Goal: Information Seeking & Learning: Learn about a topic

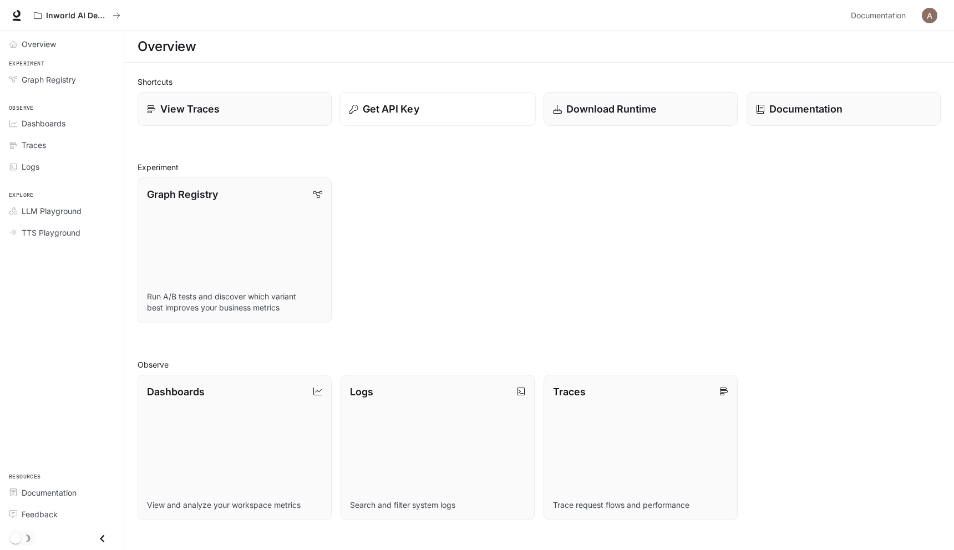
click at [468, 110] on div "Get API Key" at bounding box center [437, 109] width 177 height 15
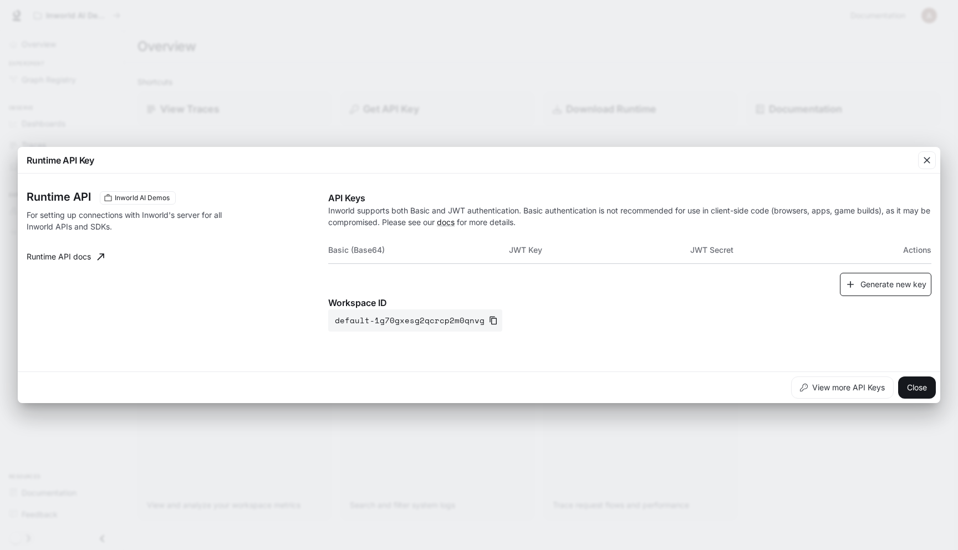
click at [892, 281] on button "Generate new key" at bounding box center [886, 285] width 92 height 24
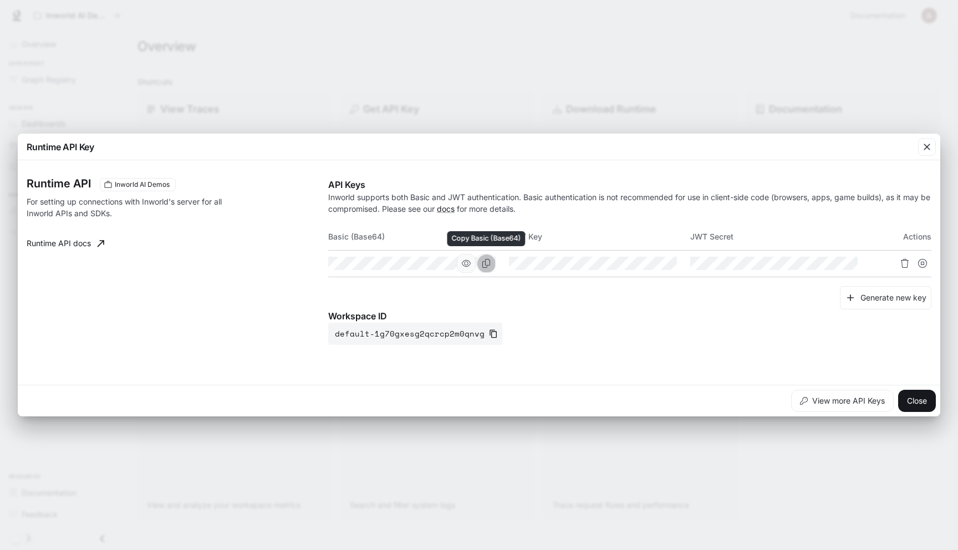
click at [490, 263] on icon "Copy Basic (Base64)" at bounding box center [486, 263] width 9 height 9
click at [489, 337] on icon "button" at bounding box center [493, 333] width 9 height 9
click at [924, 144] on icon "button" at bounding box center [927, 146] width 11 height 11
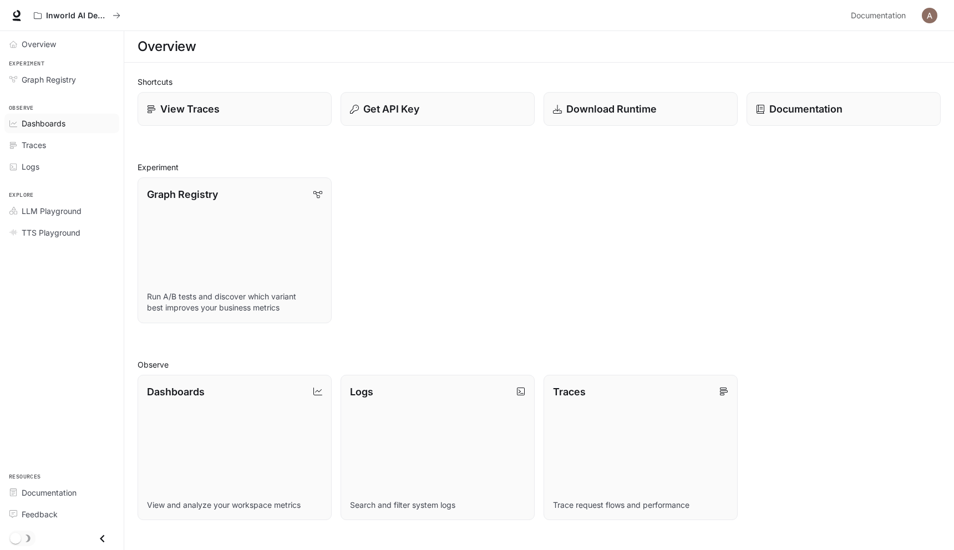
click at [71, 129] on div "Dashboards" at bounding box center [68, 124] width 93 height 12
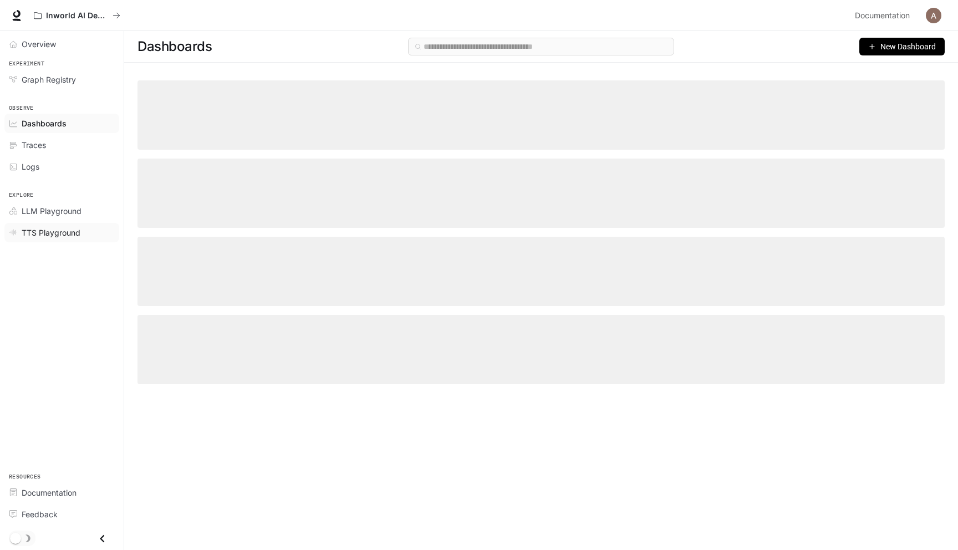
click at [60, 233] on span "TTS Playground" at bounding box center [51, 233] width 59 height 12
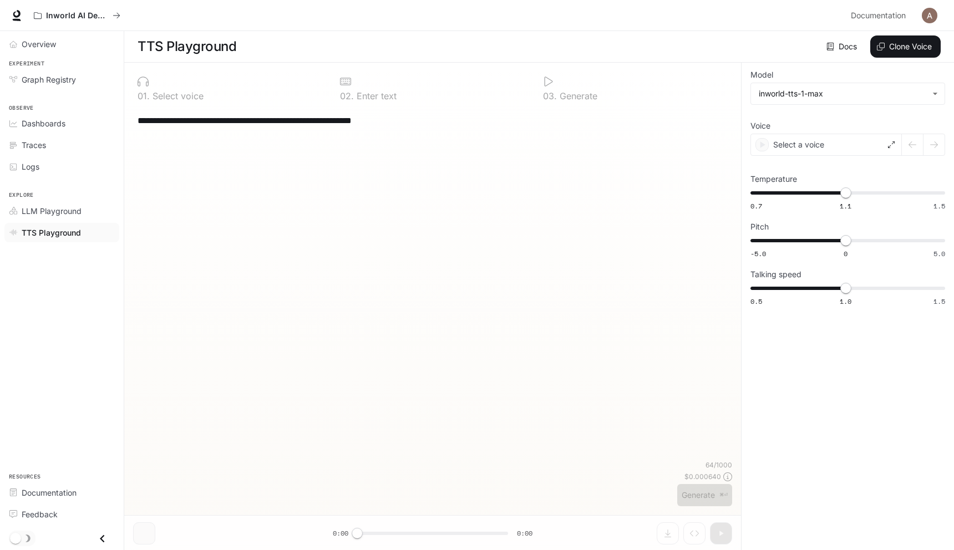
click at [456, 125] on textarea "**********" at bounding box center [433, 120] width 590 height 13
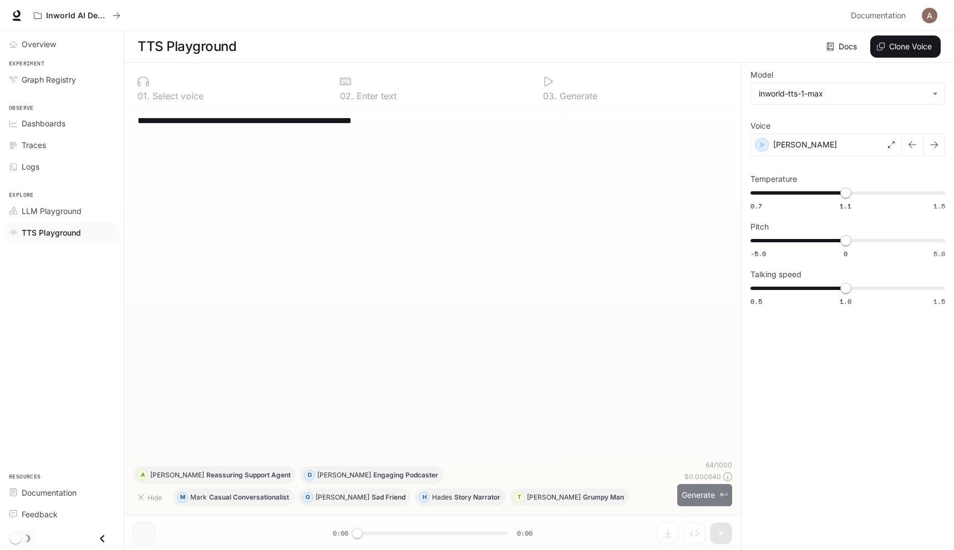
click at [692, 496] on button "Generate ⌘⏎" at bounding box center [704, 495] width 55 height 23
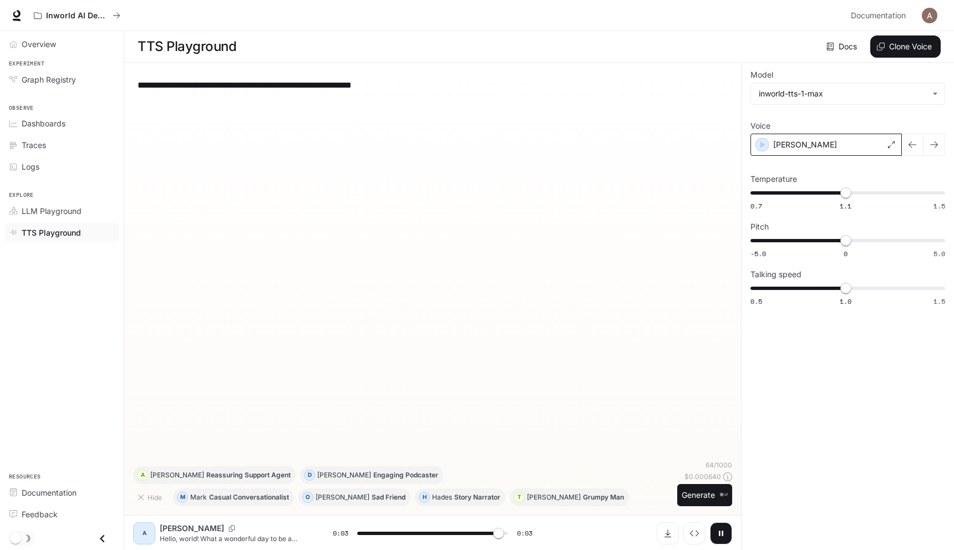
type input "*"
click at [830, 146] on div "[PERSON_NAME]" at bounding box center [825, 145] width 151 height 22
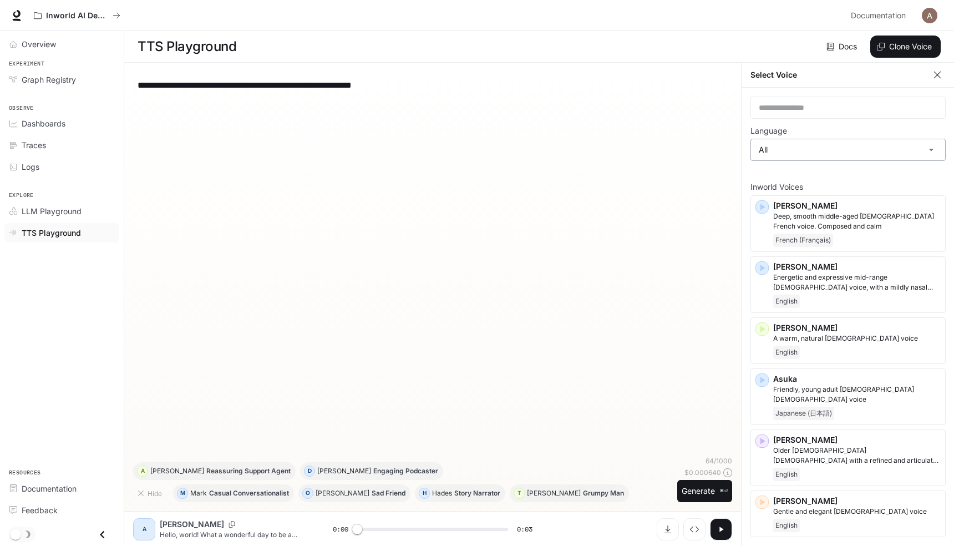
click at [788, 143] on body "**********" at bounding box center [477, 273] width 954 height 546
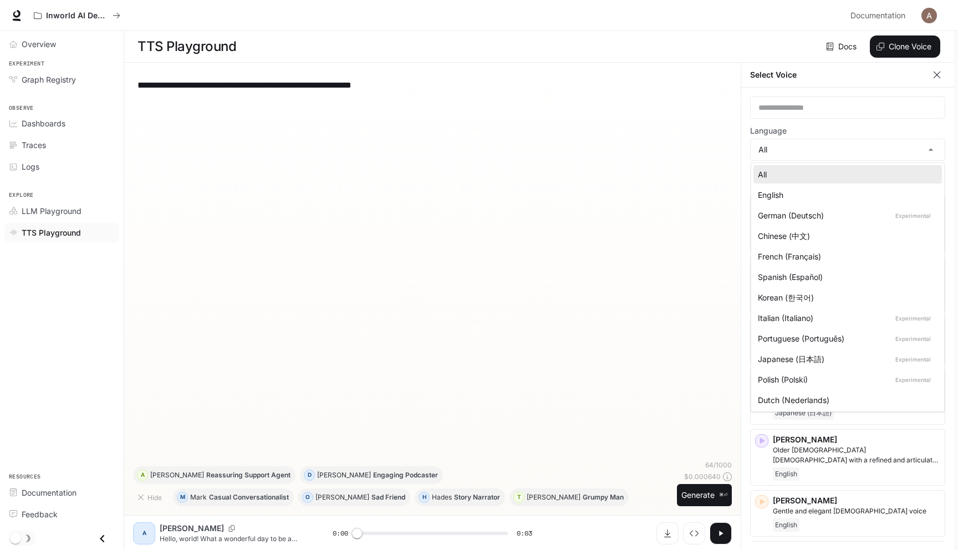
click at [824, 197] on div "English" at bounding box center [845, 195] width 175 height 12
type input "*****"
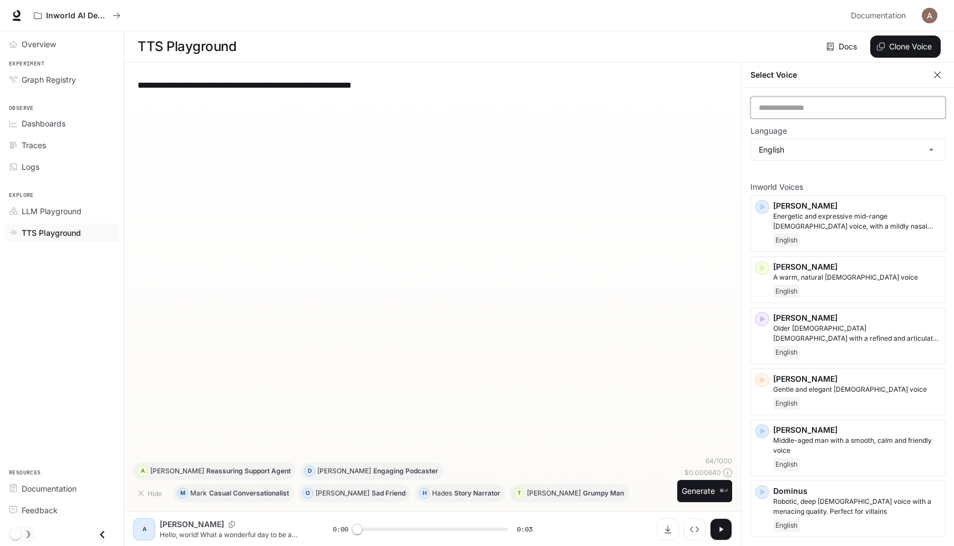
click at [818, 111] on input "text" at bounding box center [848, 107] width 194 height 11
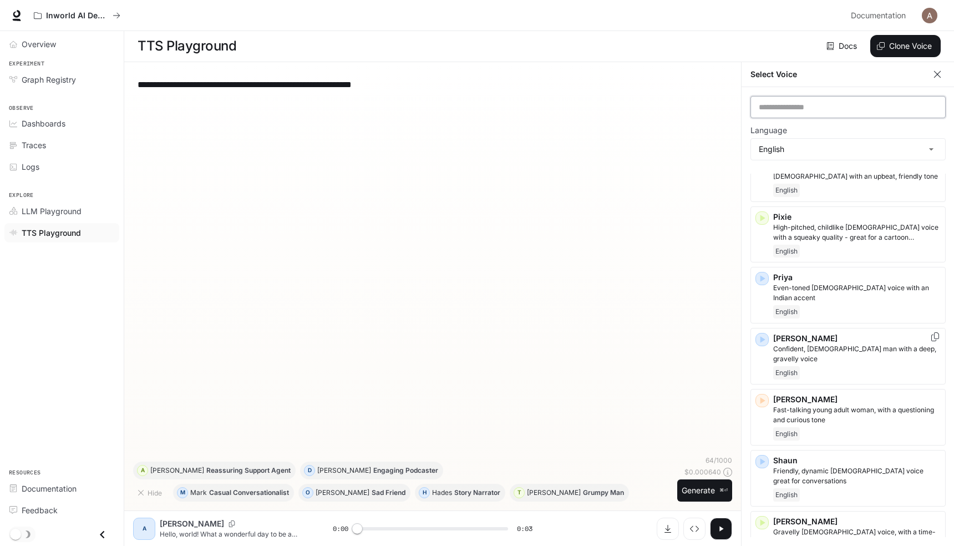
scroll to position [676, 0]
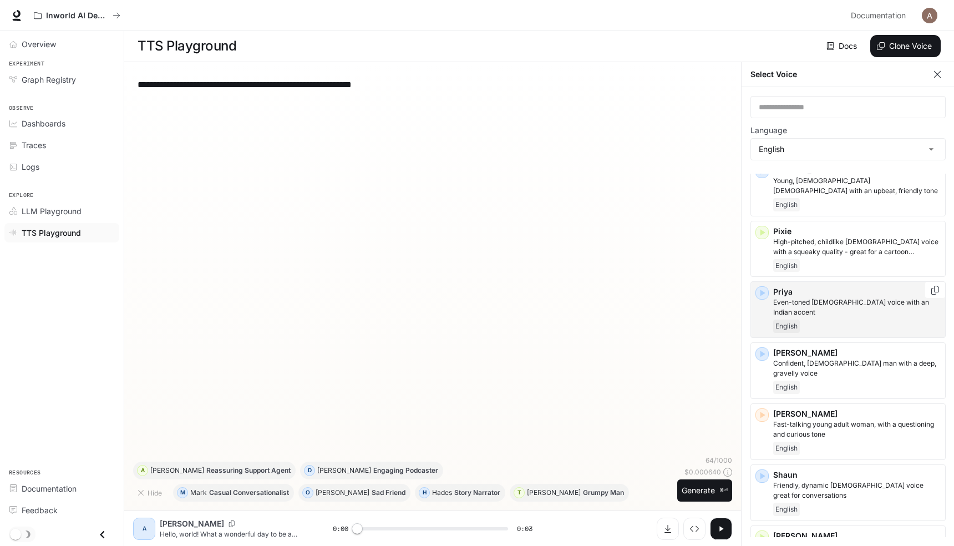
click at [824, 303] on div "Priya Even-toned [DEMOGRAPHIC_DATA] voice with an Indian accent English" at bounding box center [857, 309] width 168 height 47
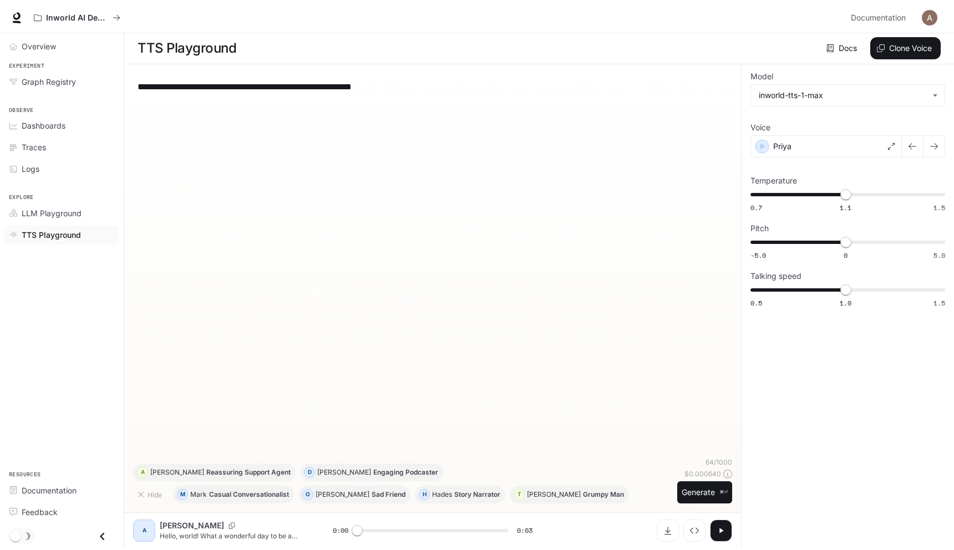
scroll to position [1, 0]
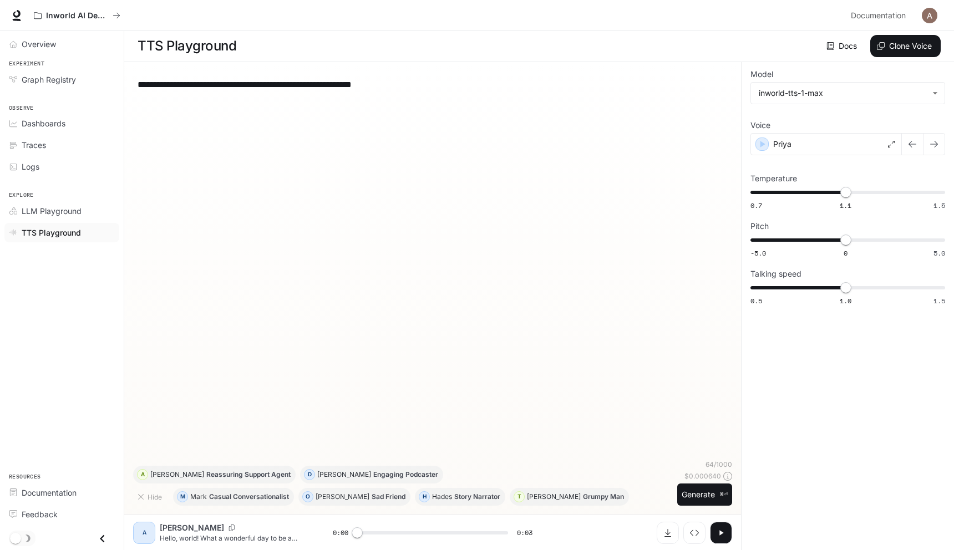
click at [719, 536] on icon "button" at bounding box center [721, 533] width 9 height 9
type input "*"
click at [231, 532] on div "[PERSON_NAME]" at bounding box center [246, 528] width 173 height 11
click at [210, 549] on div "A [PERSON_NAME] Hello, world! What a wonderful day to be a text-to-speech model…" at bounding box center [432, 532] width 617 height 35
click at [437, 333] on div "**********" at bounding box center [432, 265] width 599 height 389
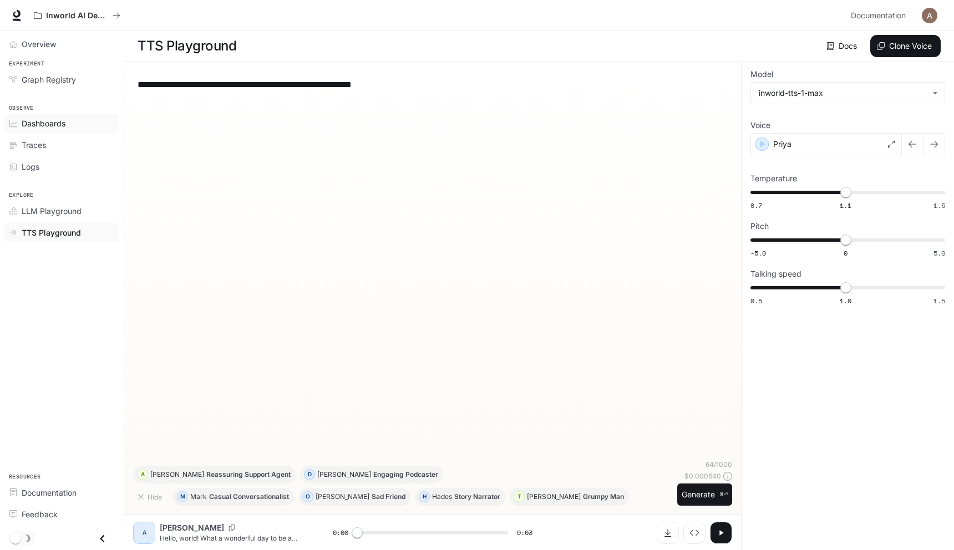
click at [75, 121] on div "Dashboards" at bounding box center [68, 124] width 93 height 12
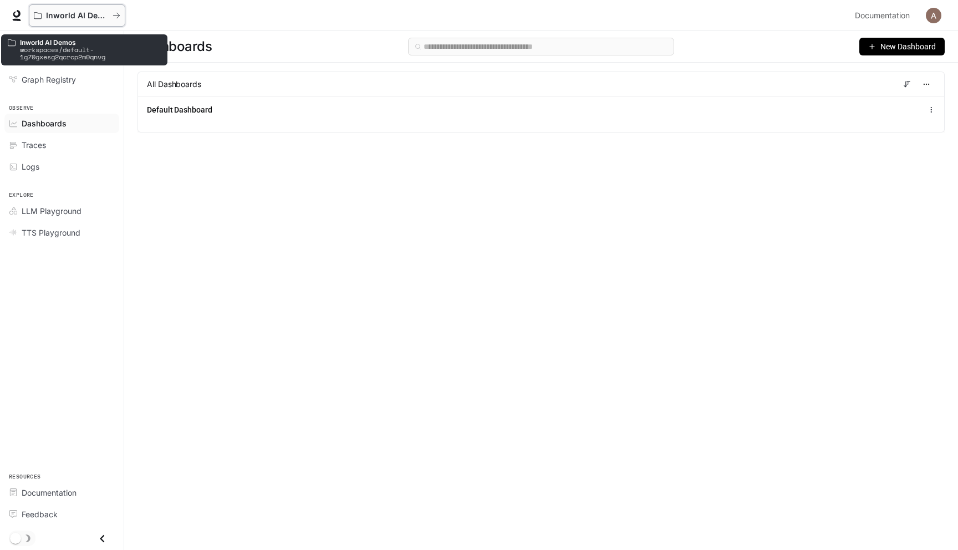
click at [65, 13] on p "Inworld AI Demos" at bounding box center [77, 15] width 62 height 9
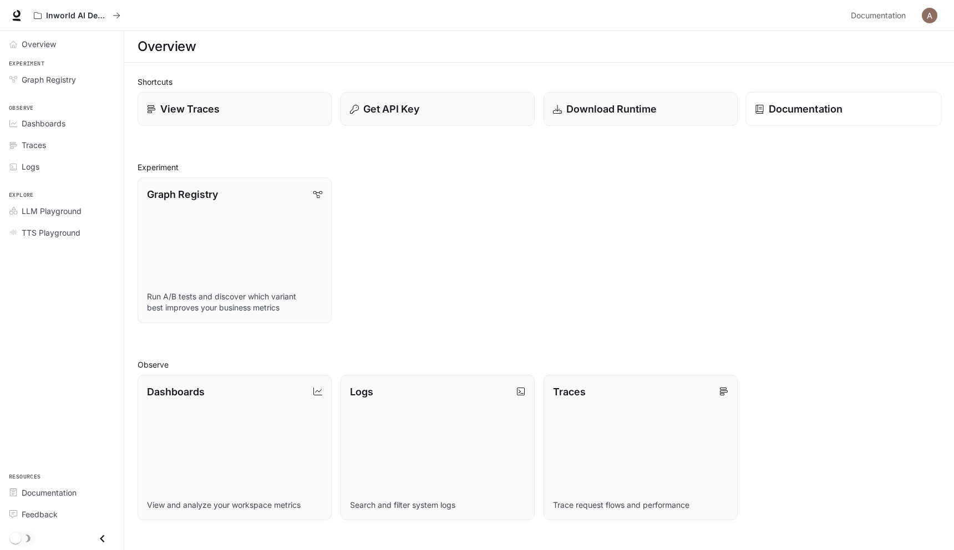
click at [805, 104] on p "Documentation" at bounding box center [806, 109] width 74 height 15
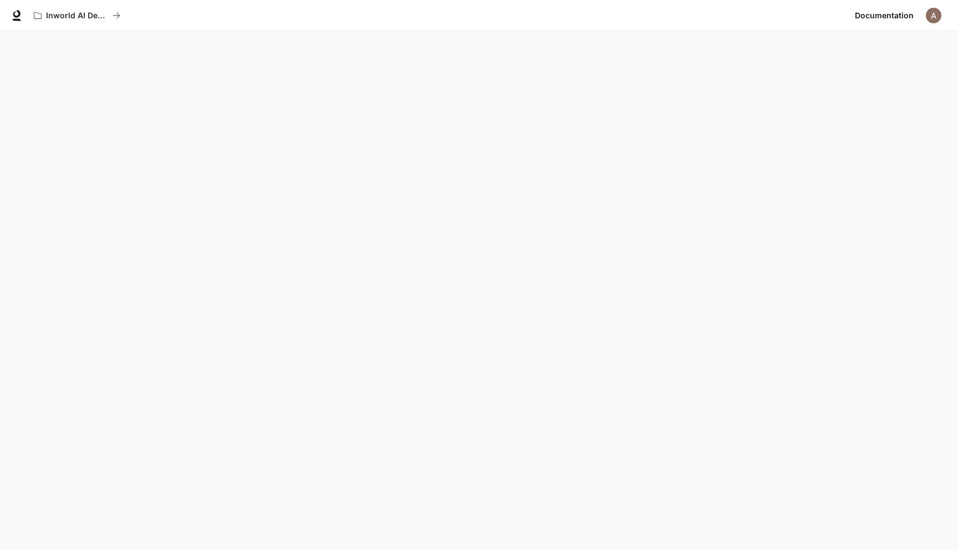
click at [925, 15] on button "button" at bounding box center [934, 15] width 22 height 22
click at [830, 110] on span "API Keys" at bounding box center [864, 115] width 143 height 11
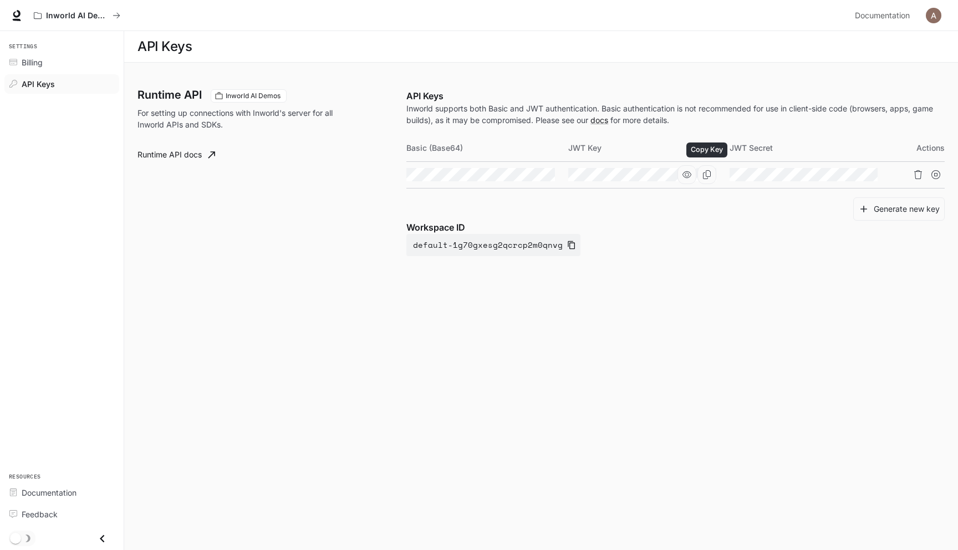
click at [709, 176] on icon "Copy Key" at bounding box center [707, 174] width 8 height 9
click at [546, 174] on icon "Copy Basic (Base64)" at bounding box center [545, 174] width 9 height 9
